Goal: Transaction & Acquisition: Download file/media

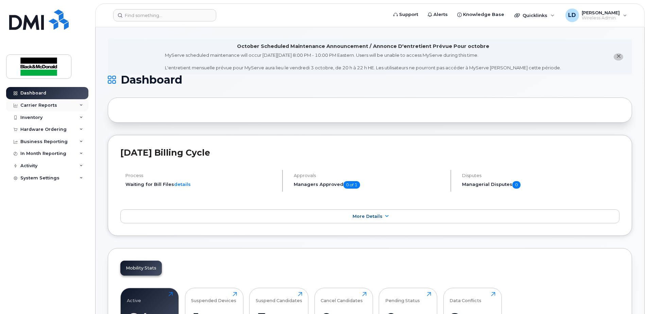
click at [38, 103] on div "Carrier Reports" at bounding box center [38, 105] width 37 height 5
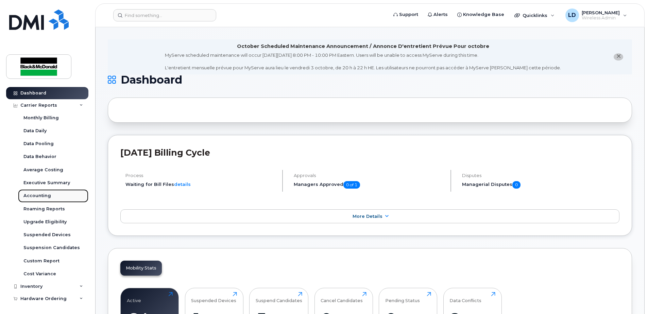
click at [40, 194] on div "Accounting" at bounding box center [37, 196] width 28 height 6
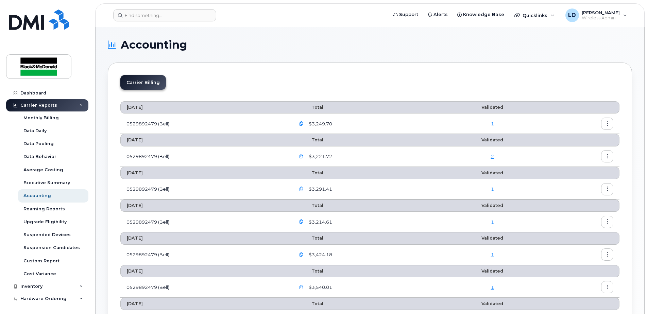
click at [303, 123] on icon "button" at bounding box center [301, 124] width 4 height 4
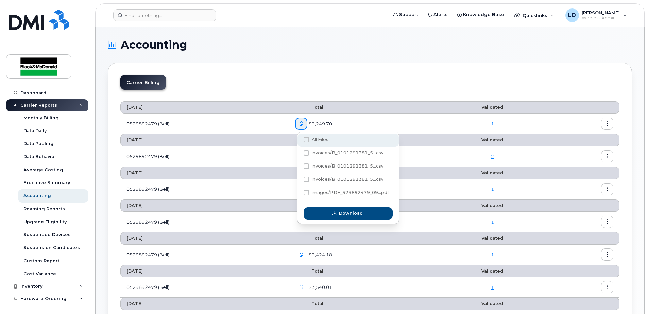
click at [316, 139] on span "All Files" at bounding box center [320, 139] width 17 height 5
click at [299, 139] on input "All Files" at bounding box center [296, 139] width 3 height 3
checkbox input "true"
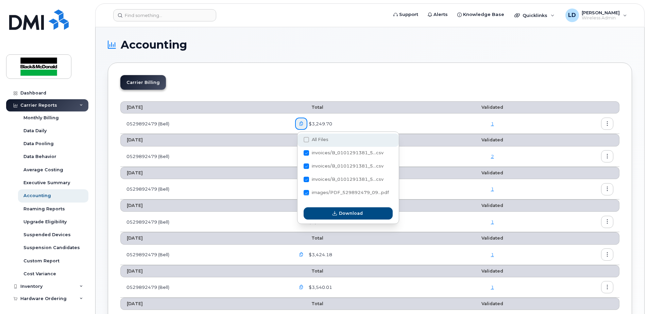
checkbox input "true"
click at [329, 193] on span "images/PDF_529892479_09...pdf" at bounding box center [350, 192] width 77 height 5
click at [299, 193] on input "images/PDF_529892479_09...pdf" at bounding box center [296, 192] width 3 height 3
checkbox input "true"
checkbox input "false"
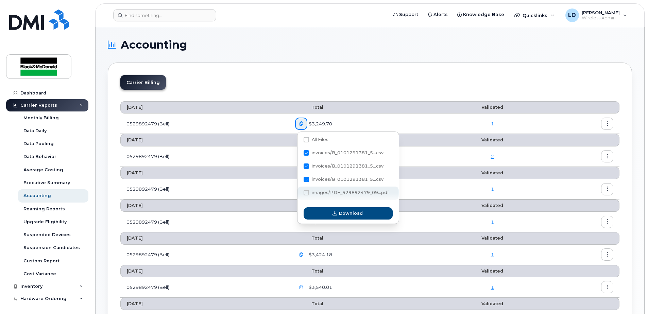
click at [305, 192] on span at bounding box center [306, 192] width 5 height 5
click at [299, 192] on input "images/PDF_529892479_09...pdf" at bounding box center [296, 192] width 3 height 3
checkbox input "false"
checkbox input "true"
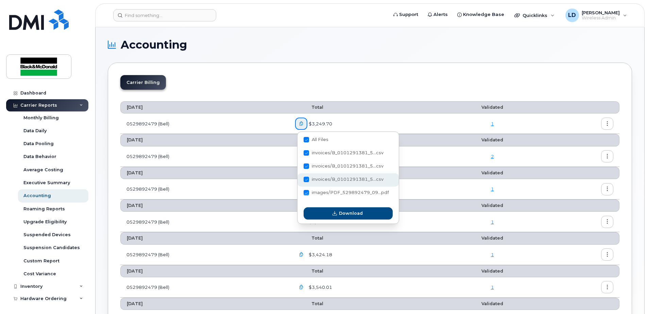
click at [306, 179] on span at bounding box center [306, 179] width 5 height 5
click at [299, 179] on input "invoices/B_0101291381_5...csv" at bounding box center [296, 179] width 3 height 3
checkbox input "true"
checkbox input "false"
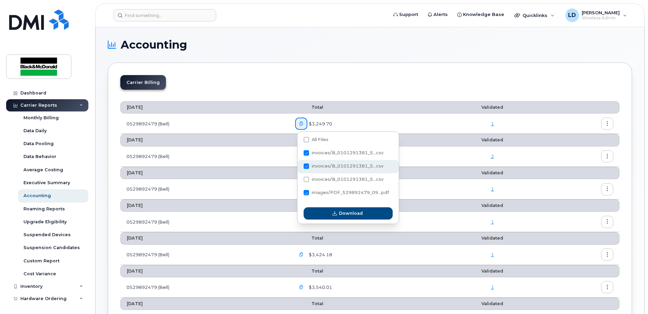
click at [307, 166] on span at bounding box center [306, 165] width 5 height 5
click at [299, 166] on input "invoices/B_0101291381_5...csv" at bounding box center [296, 166] width 3 height 3
checkbox input "false"
click at [307, 155] on span at bounding box center [306, 152] width 5 height 5
click at [299, 155] on input "invoices/B_0101291381_5...csv" at bounding box center [296, 153] width 3 height 3
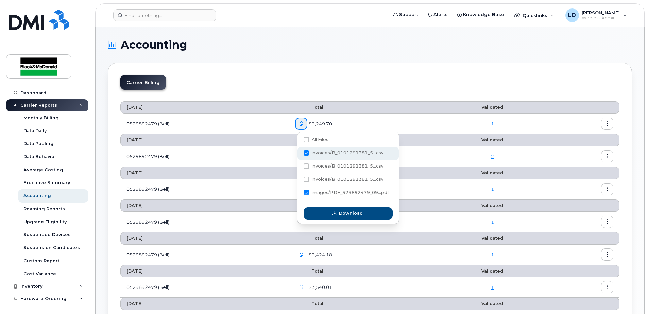
checkbox input "false"
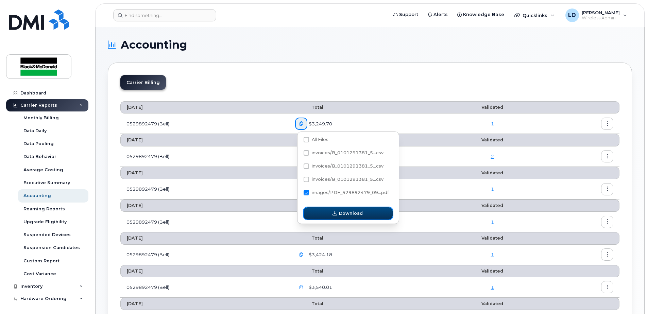
click at [350, 213] on span "Download" at bounding box center [351, 213] width 24 height 6
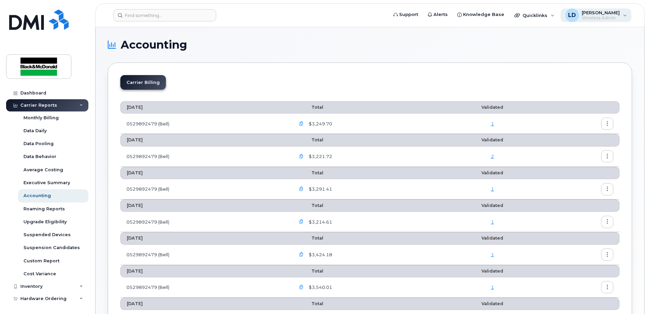
click at [576, 17] on span "LD" at bounding box center [572, 15] width 8 height 8
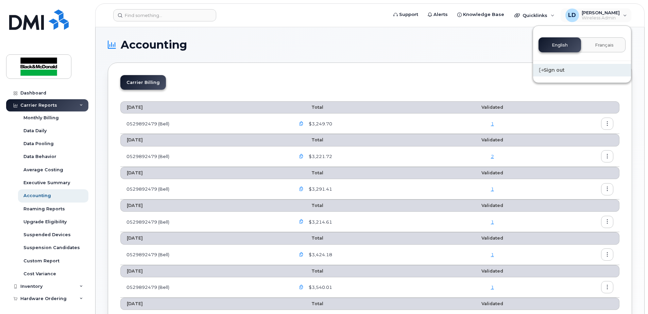
click at [549, 69] on div "Sign out" at bounding box center [582, 70] width 98 height 13
